Goal: Information Seeking & Learning: Learn about a topic

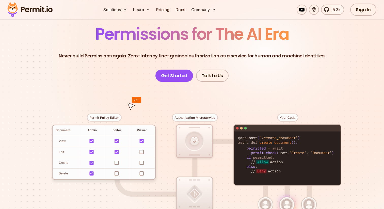
scroll to position [43, 0]
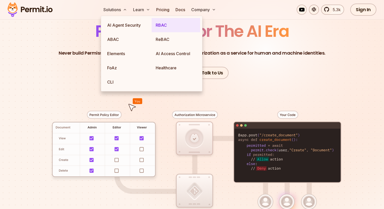
click at [163, 21] on link "RBAC" at bounding box center [176, 25] width 49 height 14
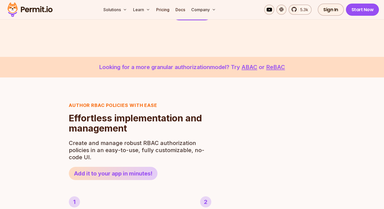
scroll to position [115, 0]
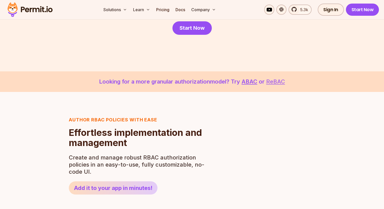
click at [274, 79] on link "ReBAC" at bounding box center [275, 81] width 19 height 7
click at [255, 80] on link "ABAC" at bounding box center [250, 81] width 16 height 7
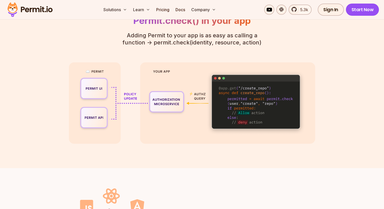
scroll to position [1154, 0]
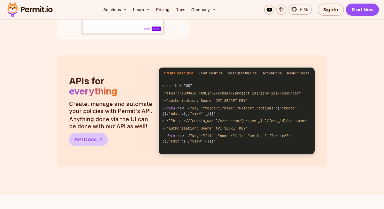
scroll to position [419, 0]
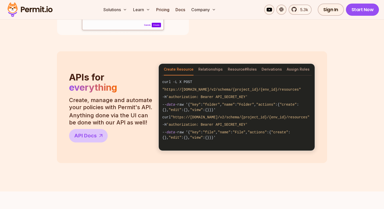
click at [27, 100] on section "APIs for everything Create, manage and automate your policies with Permit's API…" at bounding box center [192, 107] width 384 height 112
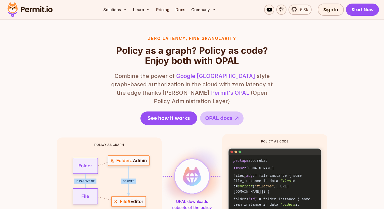
scroll to position [604, 0]
drag, startPoint x: 27, startPoint y: 99, endPoint x: 36, endPoint y: 95, distance: 9.2
click at [36, 95] on section "Zero latency, fine granularity Policy as a graph? Policy as code? Enjoy both wi…" at bounding box center [192, 138] width 384 height 262
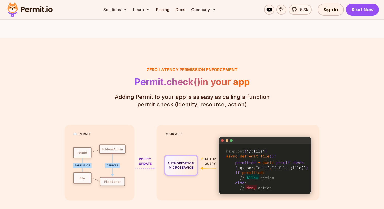
scroll to position [834, 0]
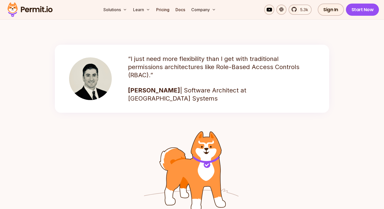
scroll to position [705, 0]
